Goal: Download file/media

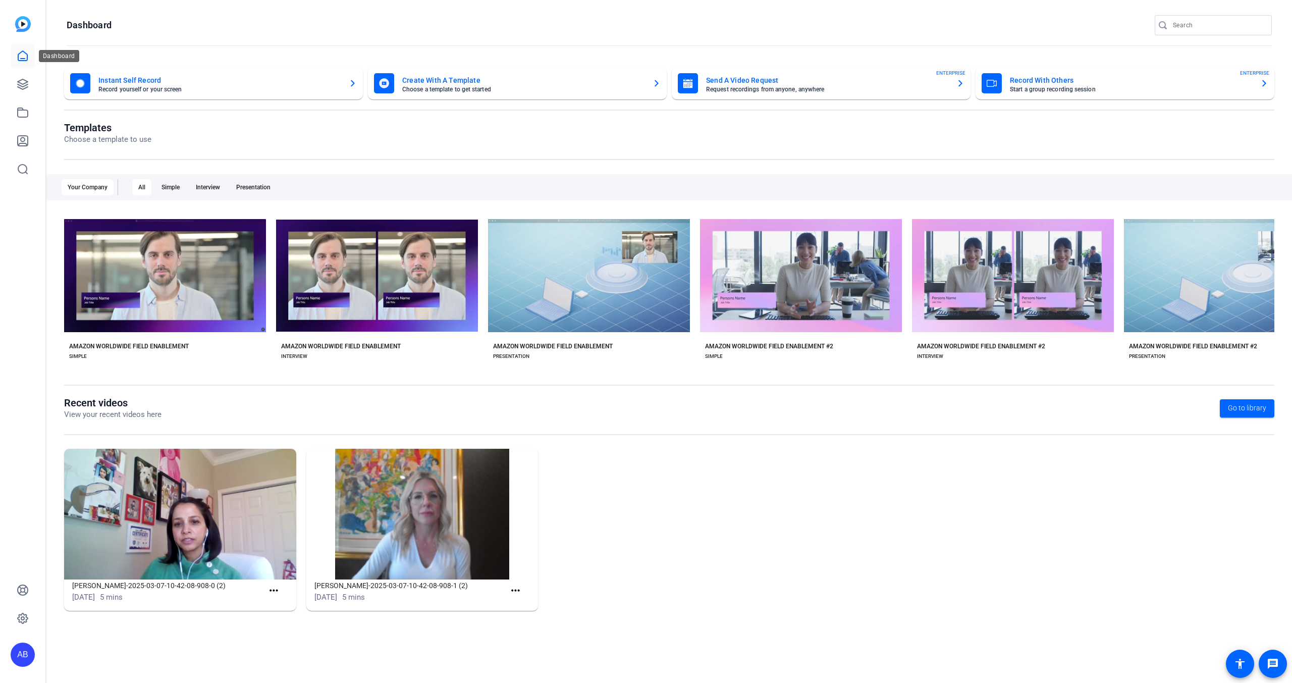
click at [25, 58] on icon at bounding box center [22, 56] width 9 height 10
click at [25, 76] on link at bounding box center [23, 84] width 24 height 24
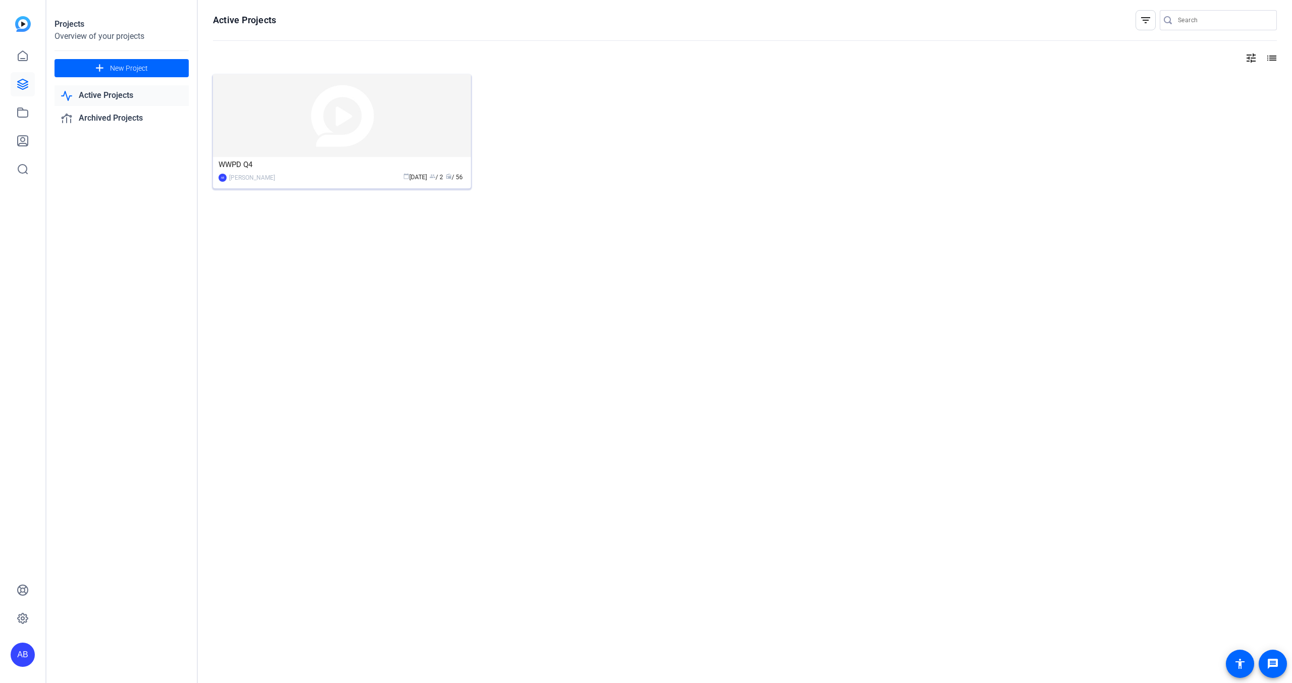
click at [317, 100] on img at bounding box center [342, 115] width 258 height 83
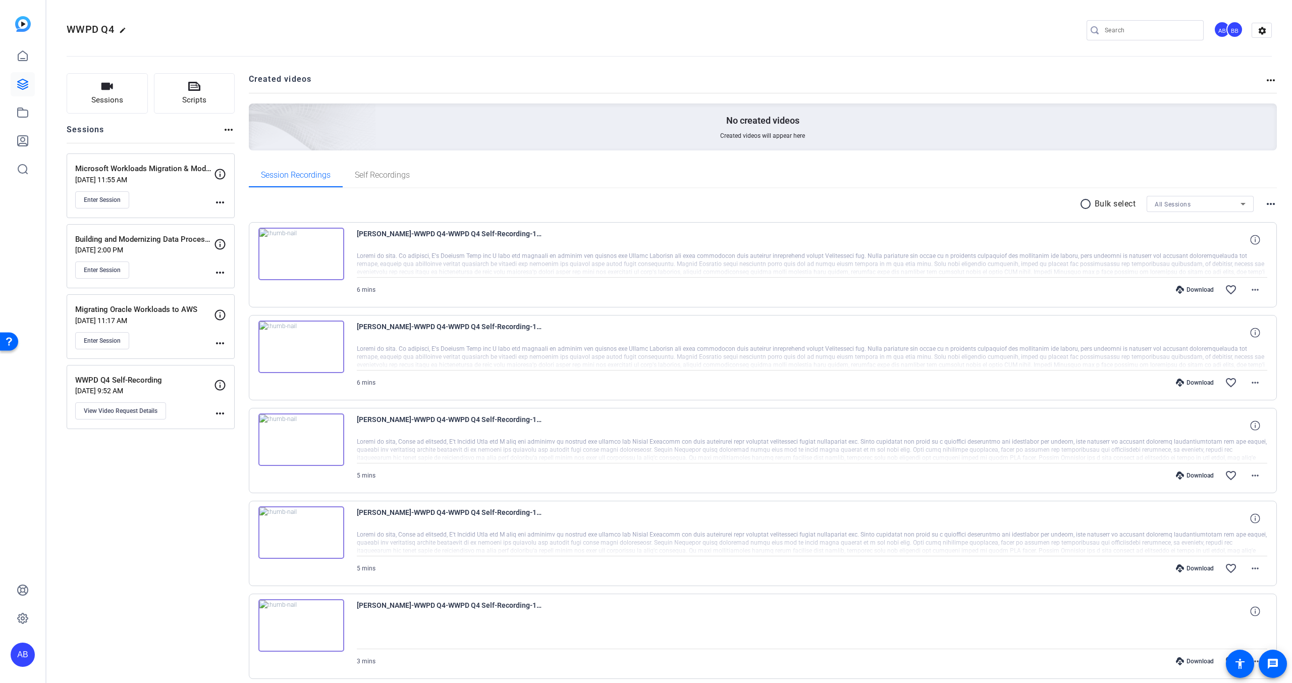
click at [1203, 289] on div "Download" at bounding box center [1195, 290] width 48 height 8
click at [1264, 35] on mat-icon "settings" at bounding box center [1262, 30] width 20 height 15
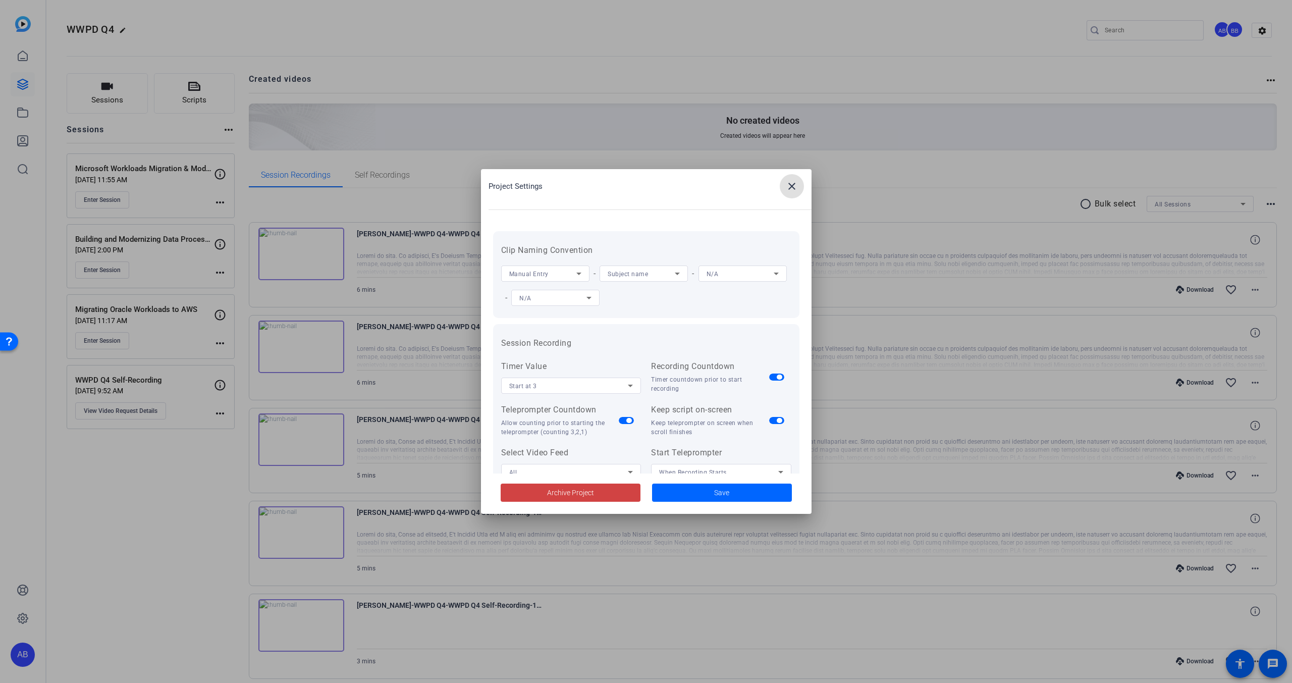
scroll to position [208, 0]
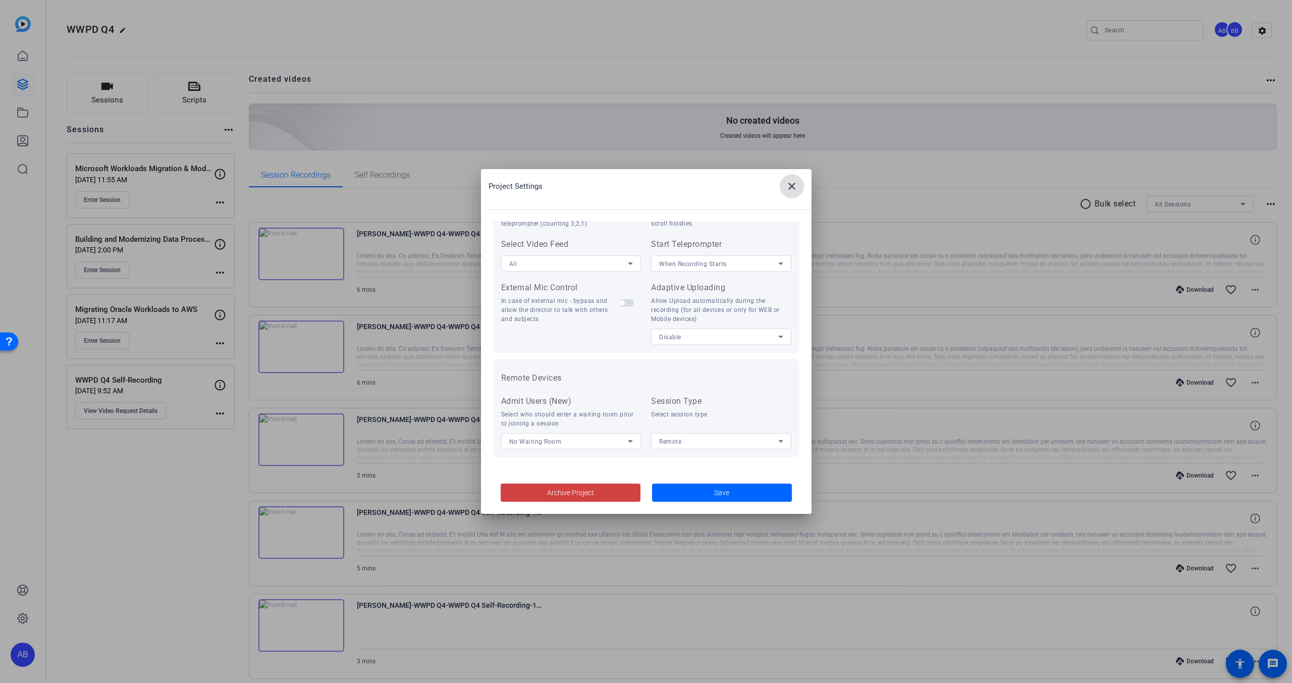
click at [787, 181] on mat-icon "close" at bounding box center [792, 186] width 12 height 12
